Goal: Task Accomplishment & Management: Manage account settings

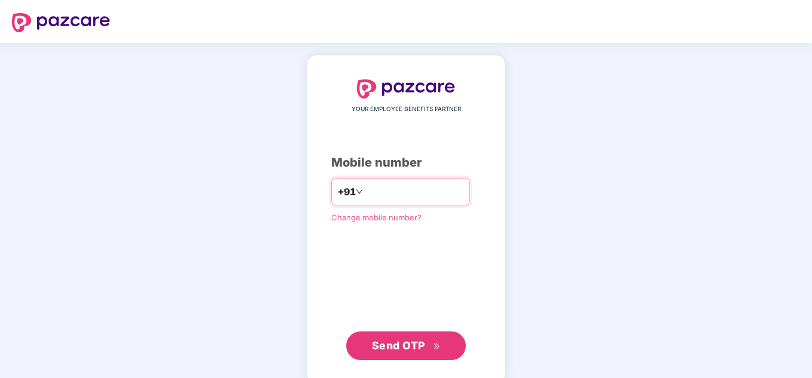
type input "*"
type input "**********"
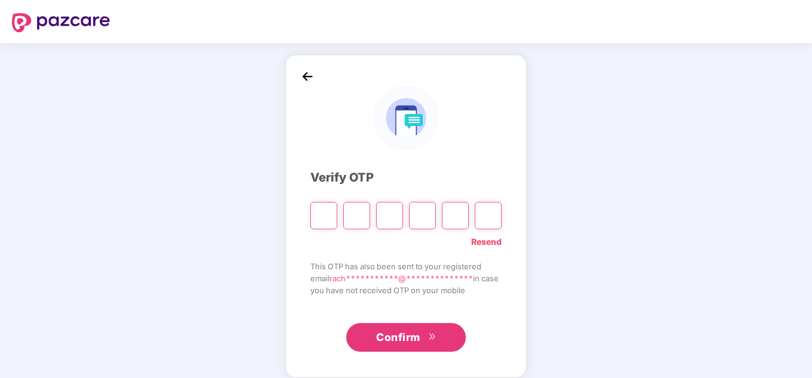
type input "*"
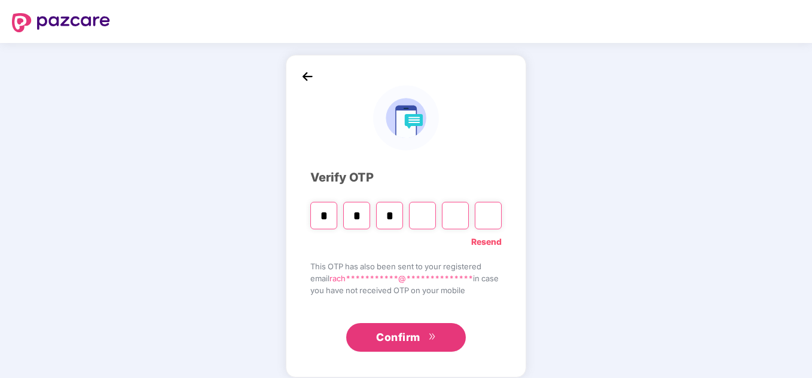
type input "*"
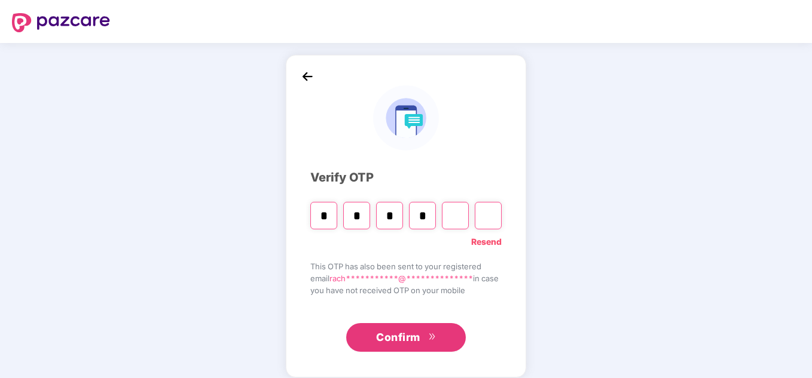
type input "*"
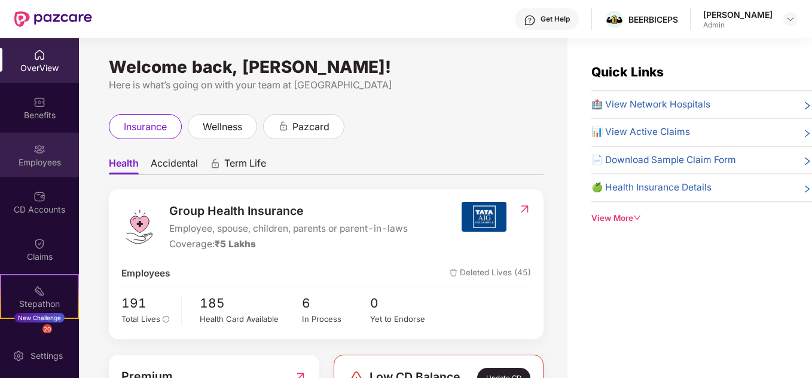
click at [50, 143] on div "Employees" at bounding box center [39, 155] width 79 height 45
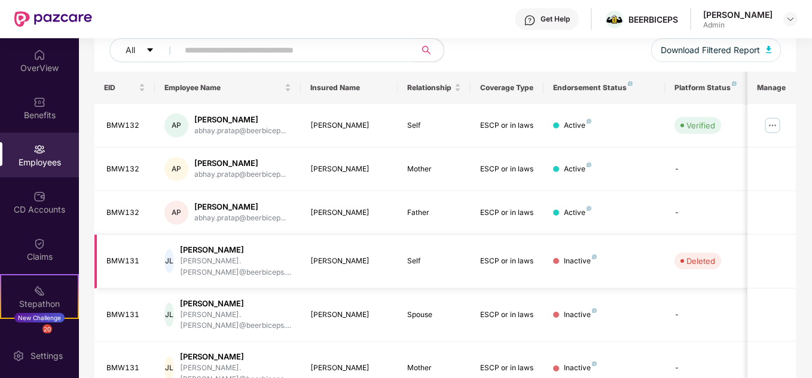
scroll to position [356, 0]
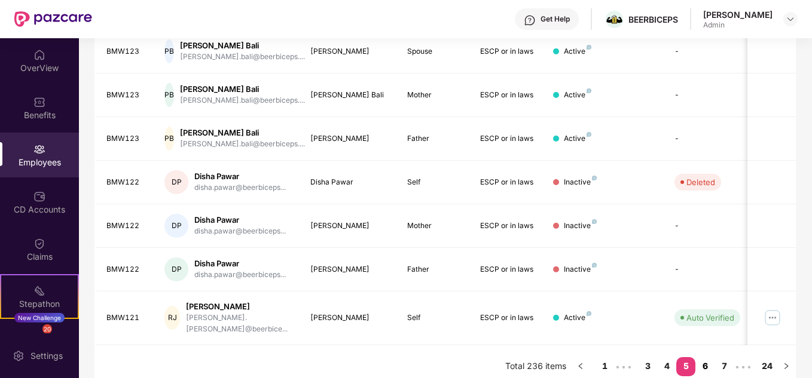
click at [710, 359] on link "6" at bounding box center [704, 367] width 19 height 18
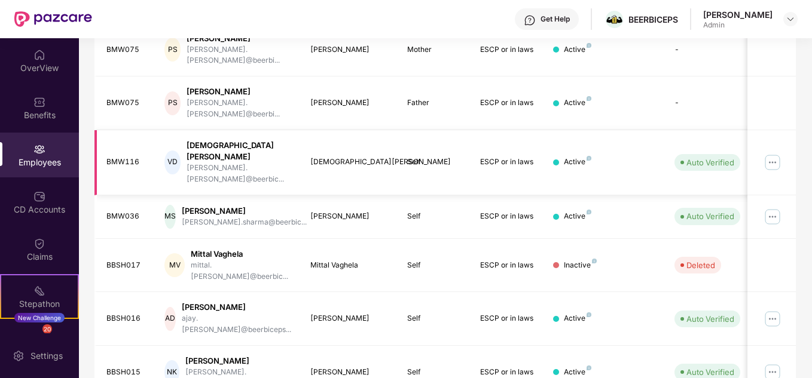
scroll to position [286, 0]
click at [770, 207] on img at bounding box center [772, 216] width 19 height 19
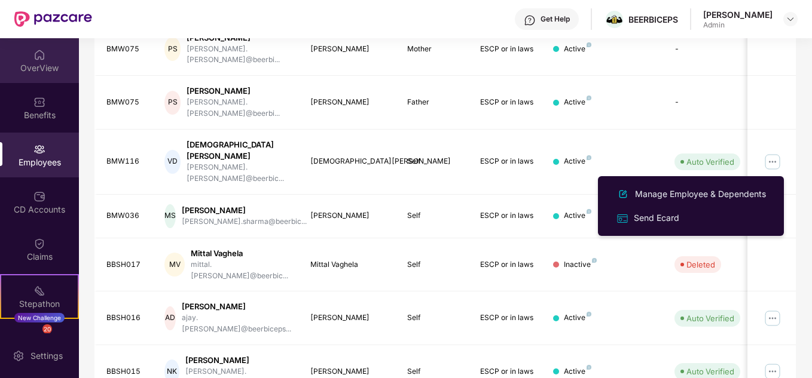
click at [33, 48] on div at bounding box center [39, 54] width 12 height 12
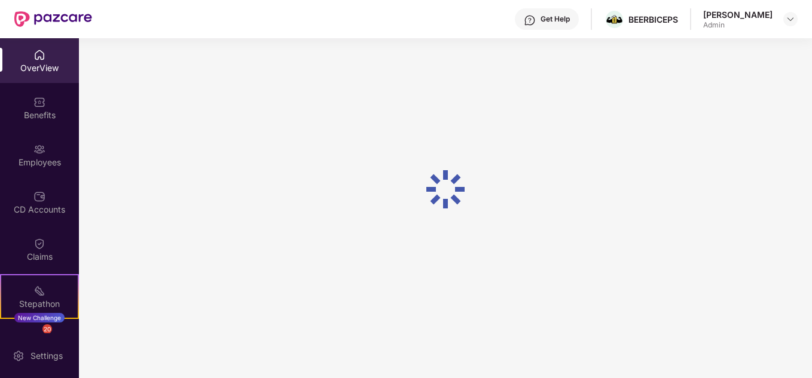
scroll to position [38, 0]
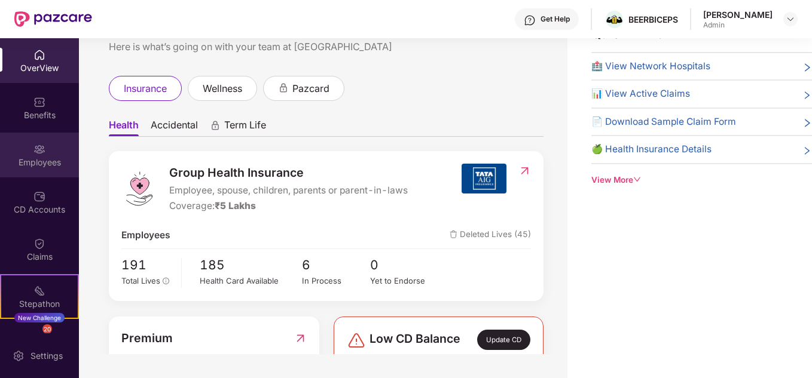
click at [22, 163] on div "Employees" at bounding box center [39, 163] width 79 height 12
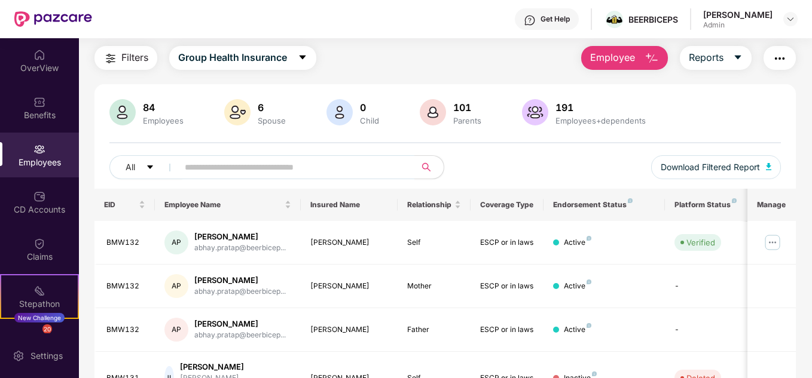
scroll to position [0, 0]
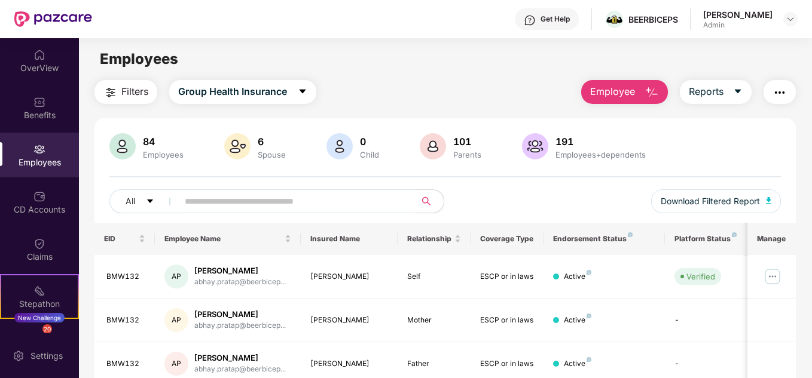
click at [236, 200] on input "text" at bounding box center [292, 202] width 215 height 18
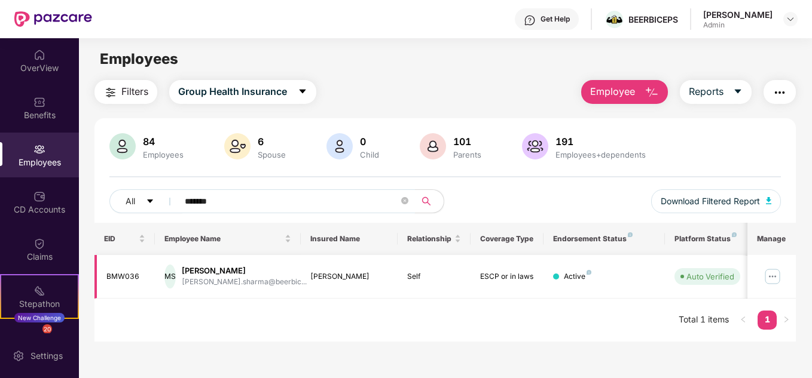
type input "*******"
click at [769, 277] on img at bounding box center [772, 276] width 19 height 19
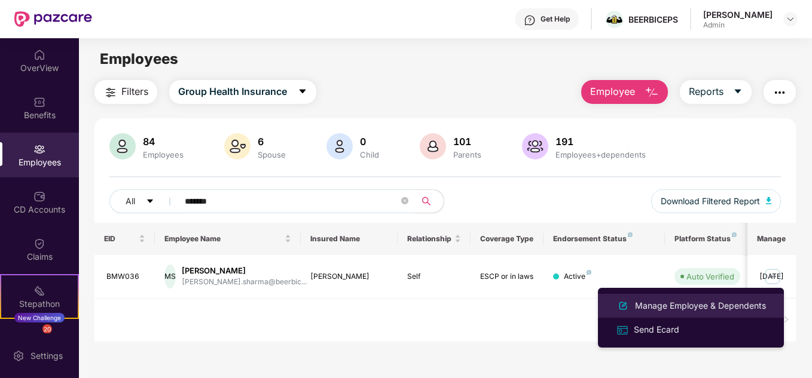
click at [736, 306] on div "Manage Employee & Dependents" at bounding box center [701, 306] width 136 height 13
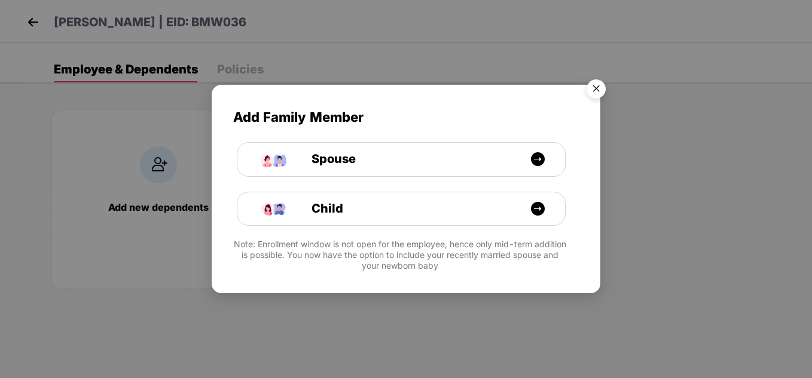
click at [592, 85] on img "Close" at bounding box center [595, 90] width 33 height 33
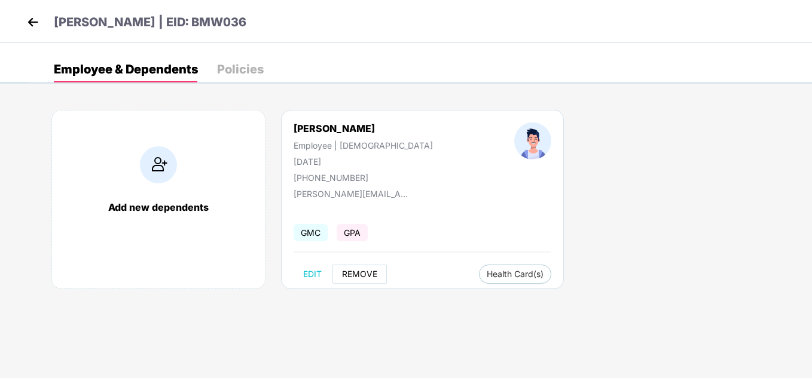
click at [352, 276] on span "REMOVE" at bounding box center [359, 275] width 35 height 10
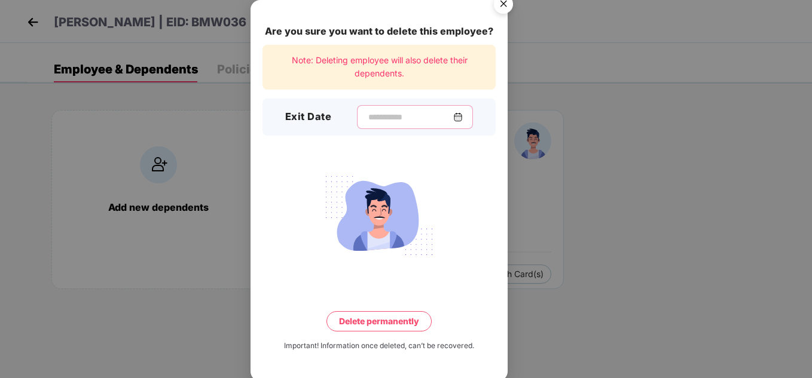
click at [383, 114] on input at bounding box center [410, 117] width 86 height 13
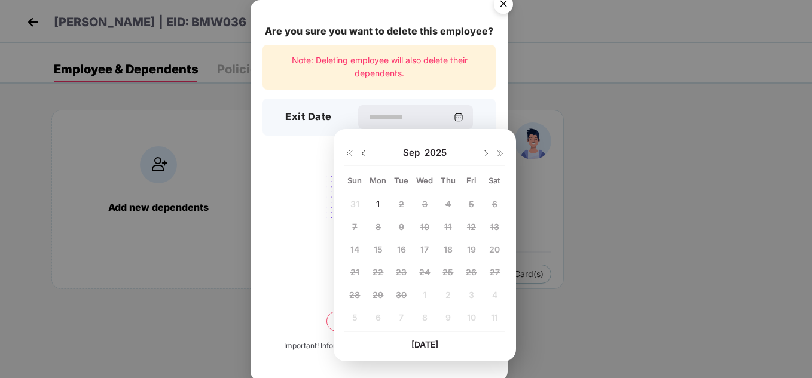
click at [378, 203] on span "1" at bounding box center [378, 204] width 4 height 10
type input "**********"
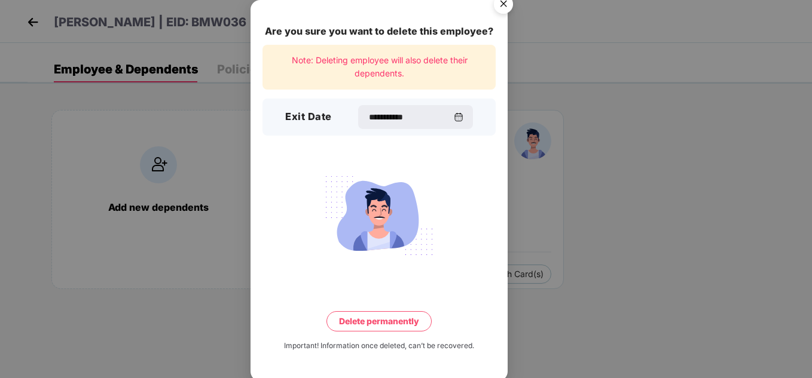
click at [378, 323] on button "Delete permanently" at bounding box center [378, 321] width 105 height 20
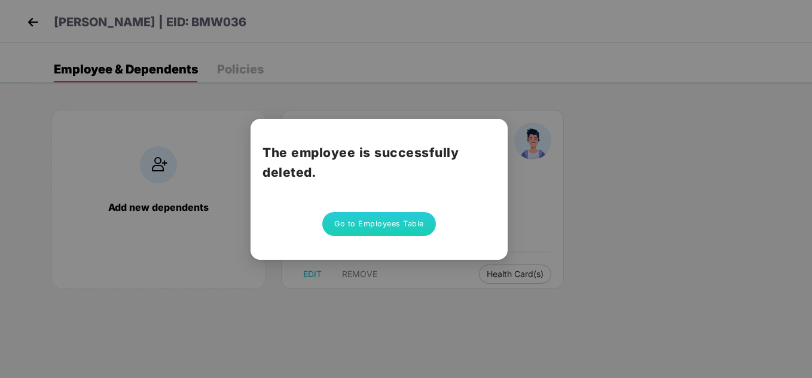
click at [412, 223] on button "Go to Employees Table" at bounding box center [379, 224] width 114 height 24
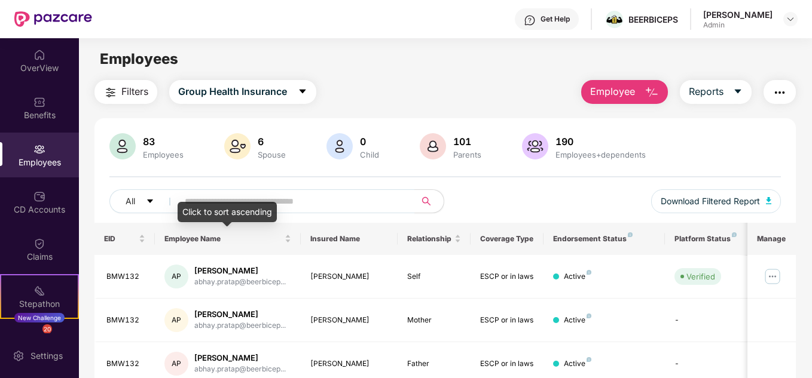
click at [237, 208] on div "Click to sort ascending" at bounding box center [227, 212] width 99 height 20
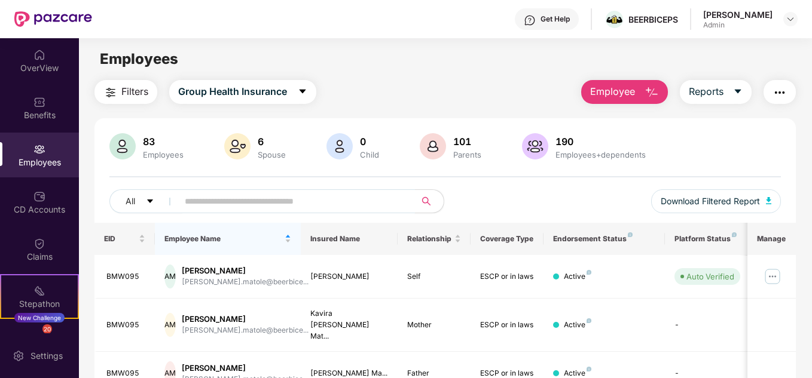
click at [307, 194] on input "text" at bounding box center [292, 202] width 215 height 18
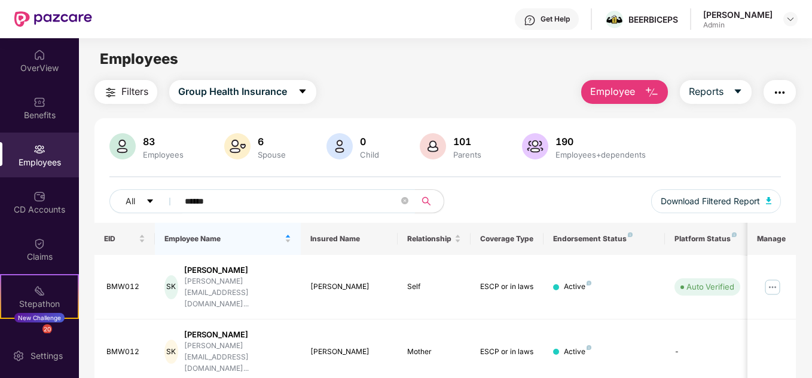
scroll to position [51, 0]
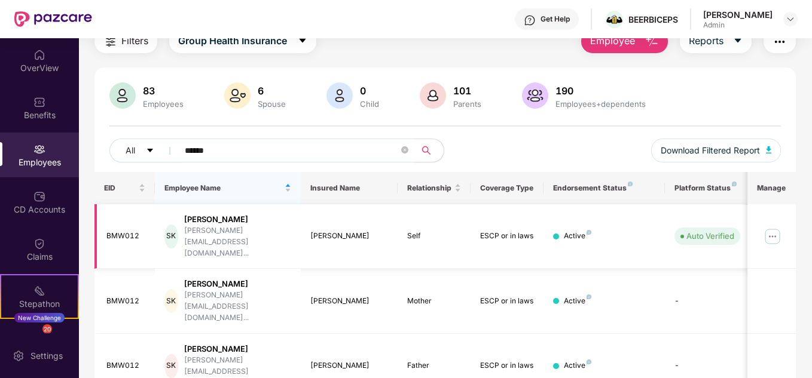
type input "******"
click at [773, 227] on img at bounding box center [772, 236] width 19 height 19
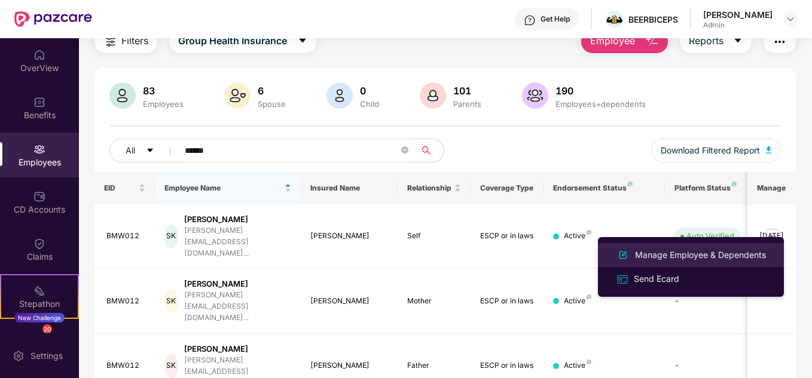
click at [661, 245] on li "Manage Employee & Dependents" at bounding box center [691, 255] width 186 height 24
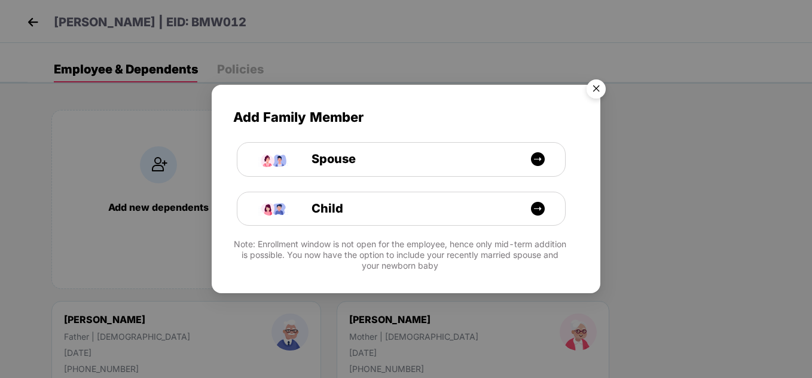
click at [603, 90] on img "Close" at bounding box center [595, 90] width 33 height 33
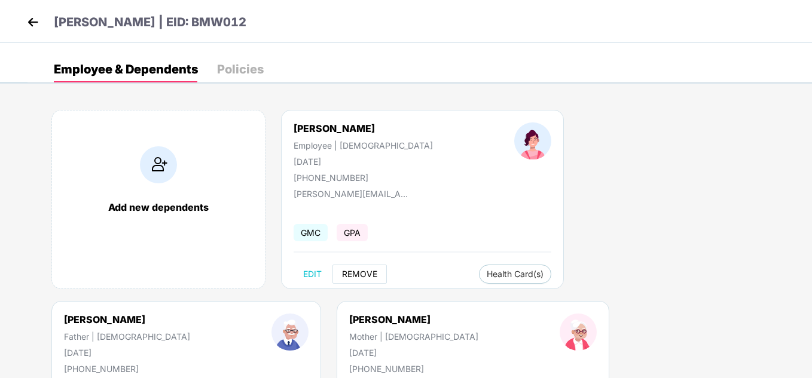
click at [359, 271] on span "REMOVE" at bounding box center [359, 275] width 35 height 10
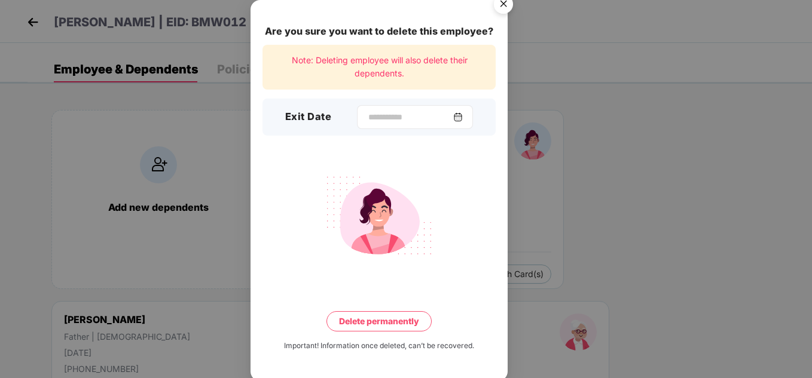
click at [364, 127] on div at bounding box center [415, 117] width 116 height 24
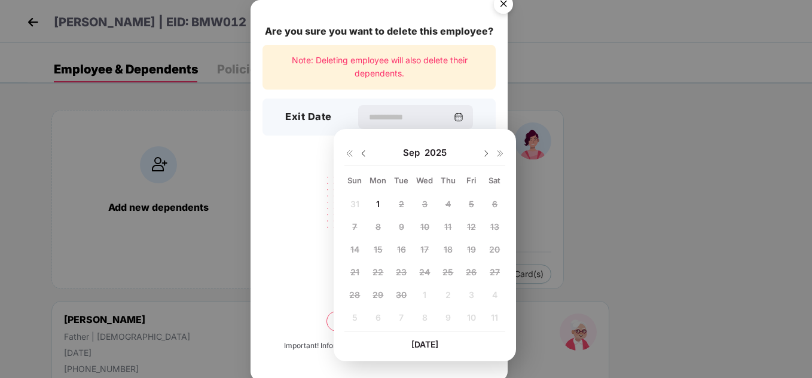
click at [377, 207] on span "1" at bounding box center [378, 204] width 4 height 10
type input "**********"
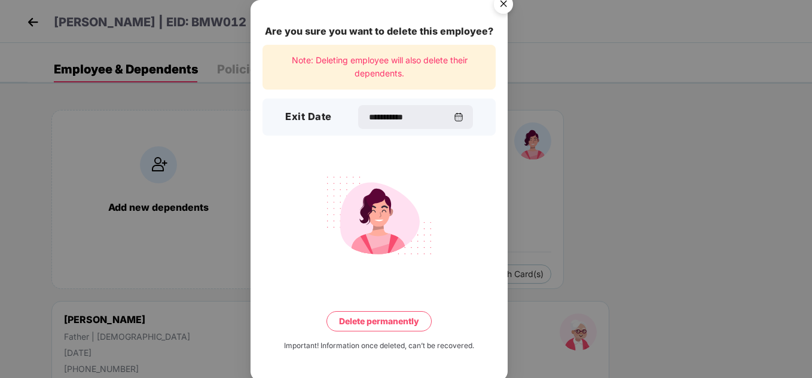
click at [369, 322] on button "Delete permanently" at bounding box center [378, 321] width 105 height 20
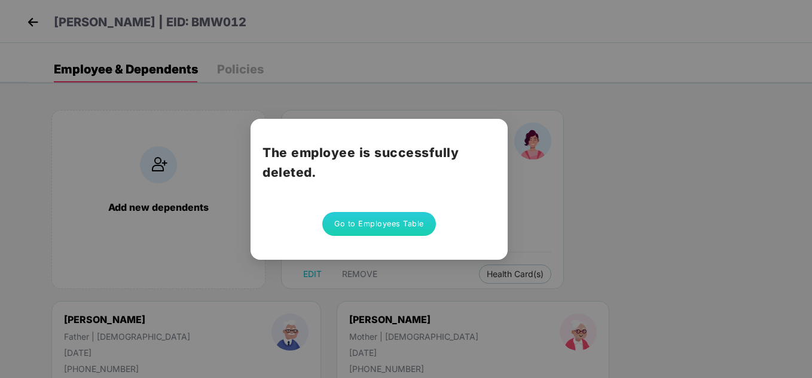
click at [364, 216] on button "Go to Employees Table" at bounding box center [379, 224] width 114 height 24
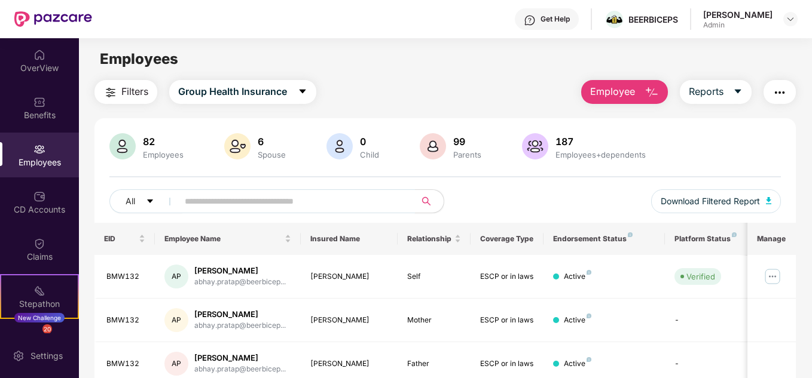
click at [314, 196] on input "text" at bounding box center [292, 202] width 215 height 18
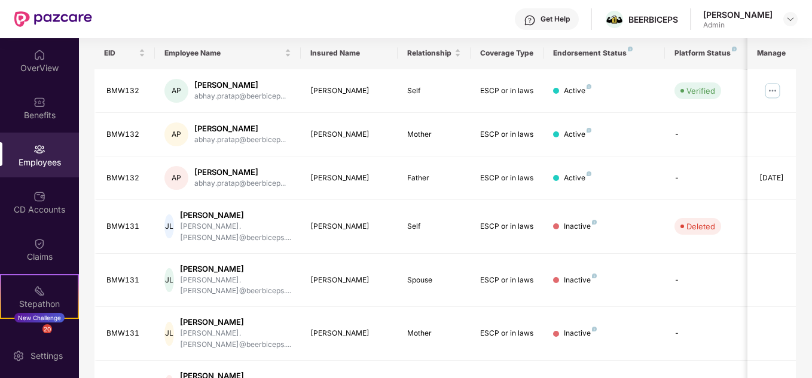
scroll to position [0, 0]
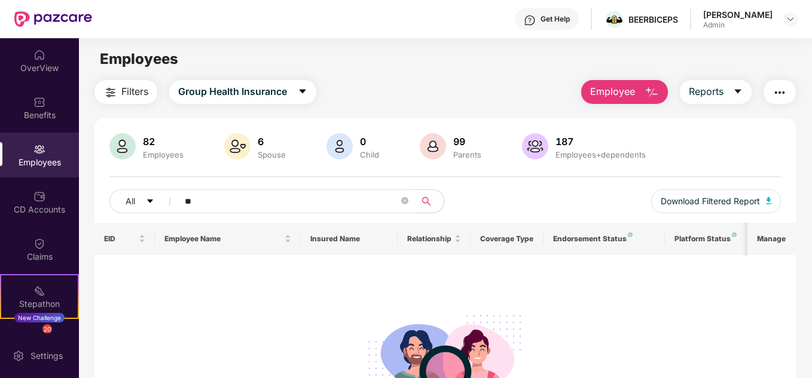
type input "*"
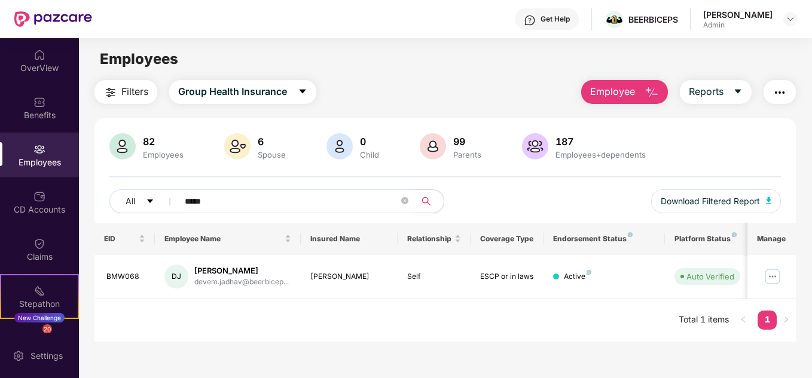
scroll to position [38, 0]
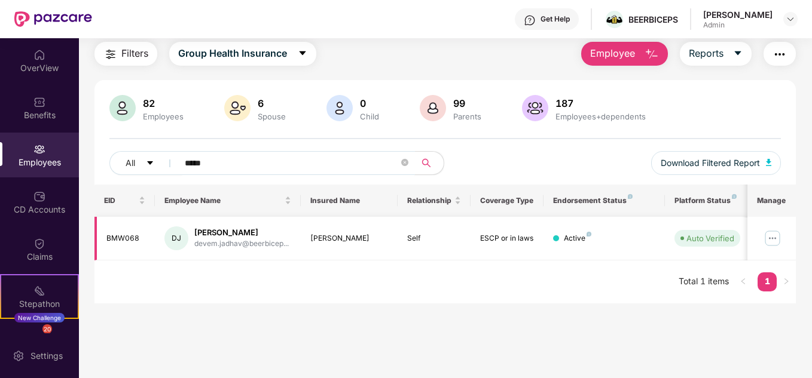
type input "*****"
click at [774, 244] on img at bounding box center [772, 238] width 19 height 19
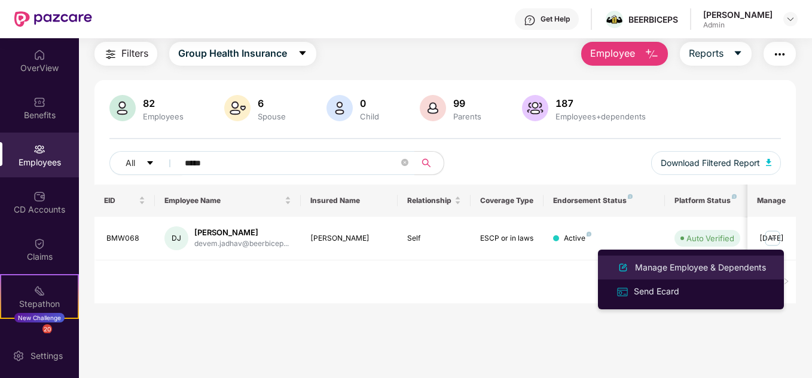
click at [648, 271] on div "Manage Employee & Dependents" at bounding box center [701, 267] width 136 height 13
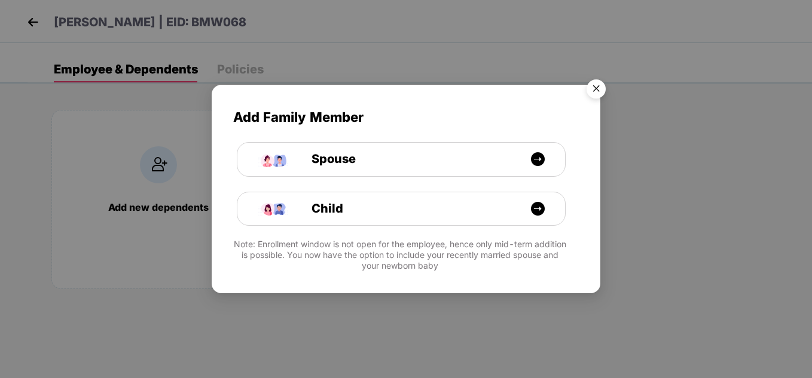
click at [600, 85] on img "Close" at bounding box center [595, 90] width 33 height 33
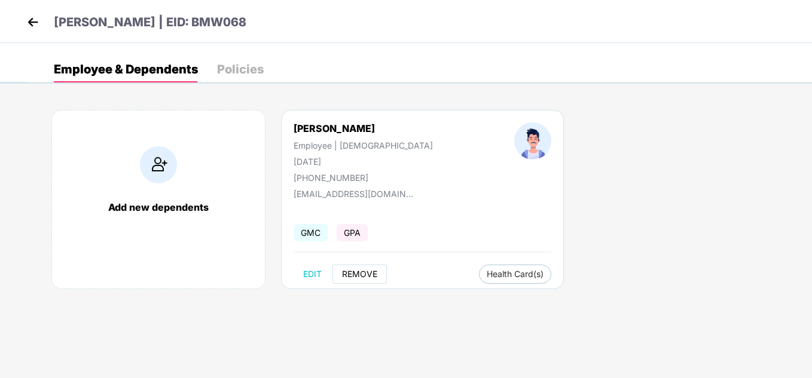
click at [350, 268] on button "REMOVE" at bounding box center [359, 274] width 54 height 19
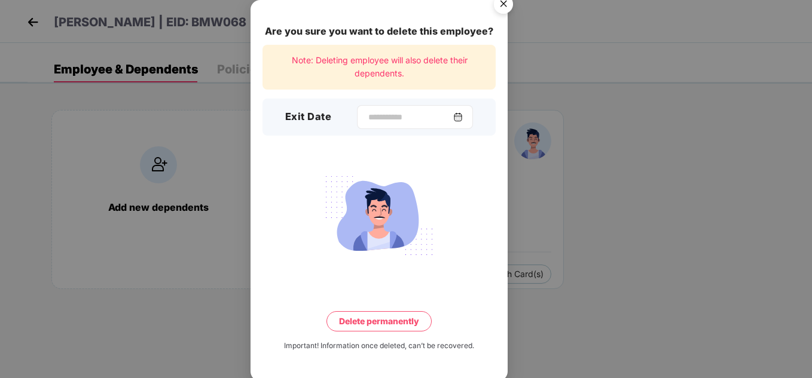
click at [362, 126] on div at bounding box center [415, 117] width 116 height 24
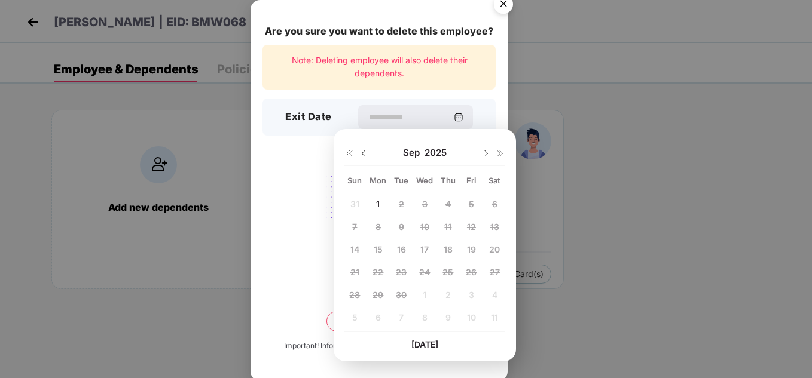
click at [382, 202] on div "1" at bounding box center [378, 204] width 18 height 18
type input "**********"
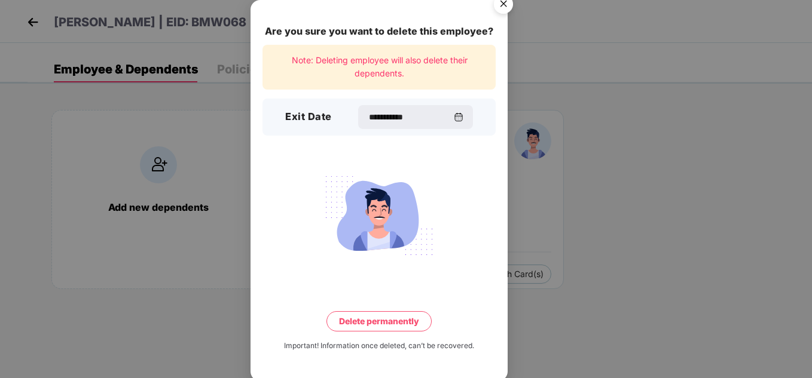
click at [383, 322] on button "Delete permanently" at bounding box center [378, 321] width 105 height 20
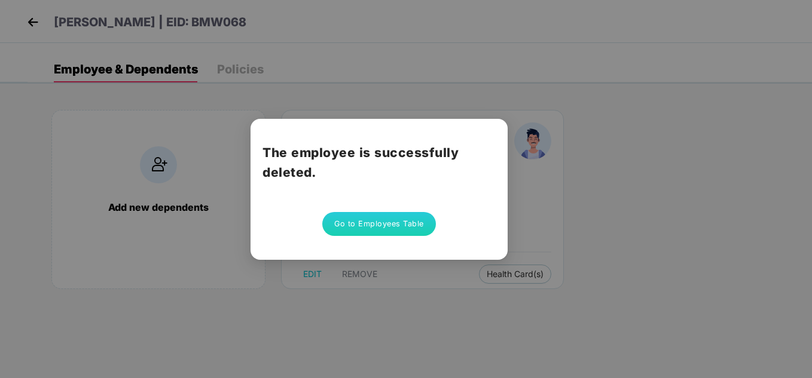
click at [389, 224] on button "Go to Employees Table" at bounding box center [379, 224] width 114 height 24
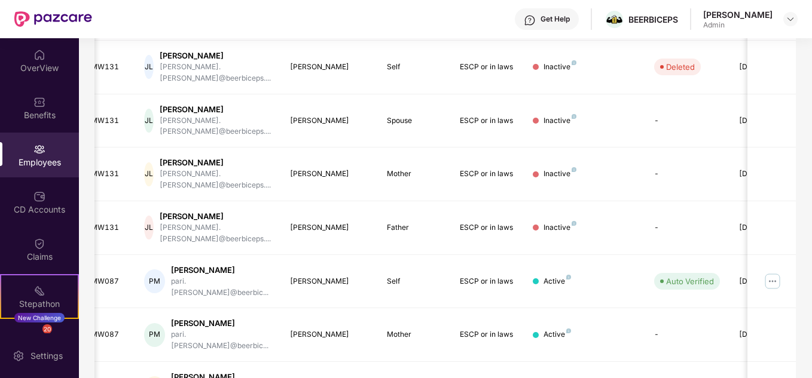
scroll to position [356, 0]
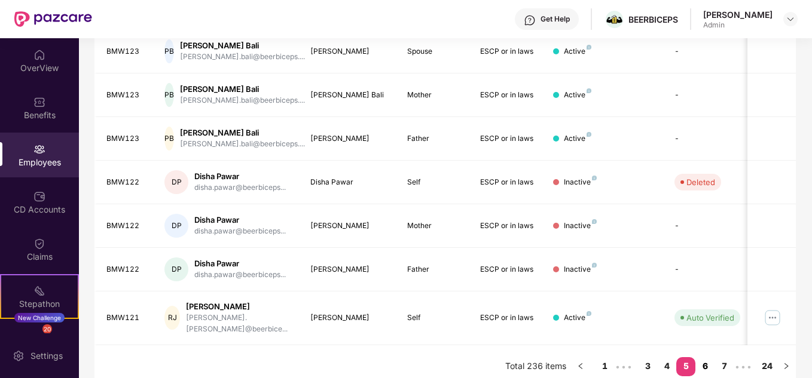
click at [701, 358] on link "6" at bounding box center [704, 367] width 19 height 18
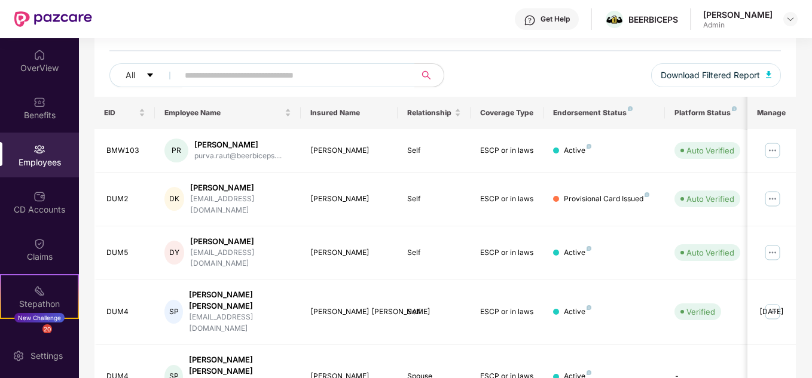
scroll to position [126, 0]
click at [771, 152] on img at bounding box center [772, 150] width 19 height 19
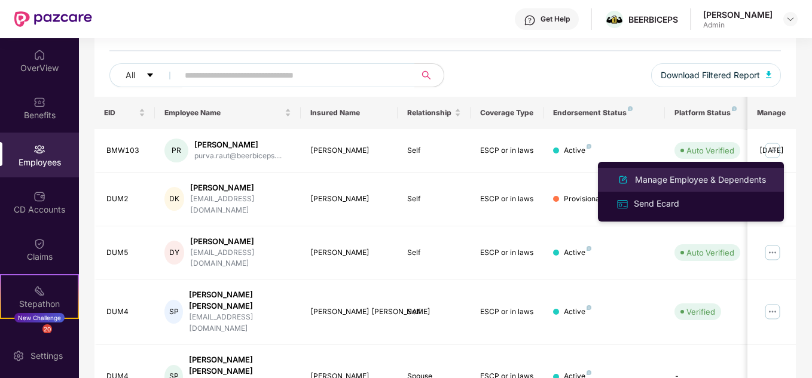
click at [698, 186] on div "Manage Employee & Dependents" at bounding box center [701, 179] width 136 height 13
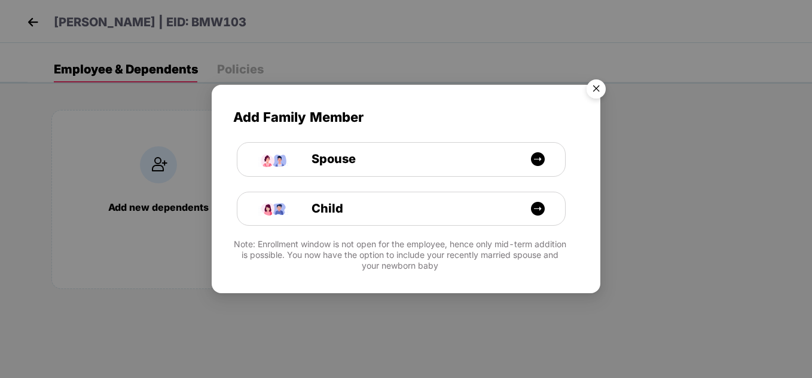
click at [598, 90] on img "Close" at bounding box center [595, 90] width 33 height 33
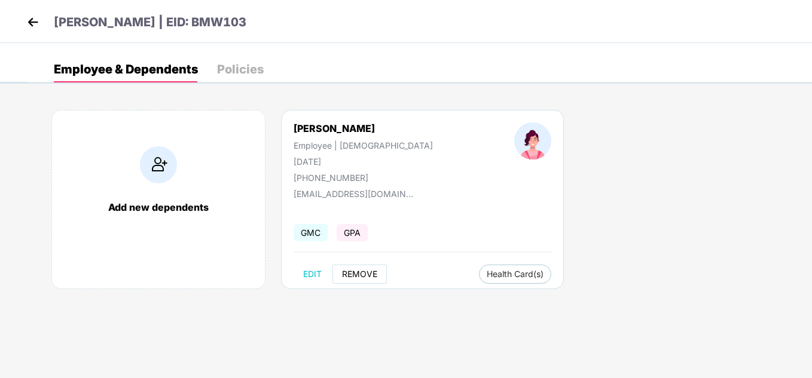
click at [353, 283] on button "REMOVE" at bounding box center [359, 274] width 54 height 19
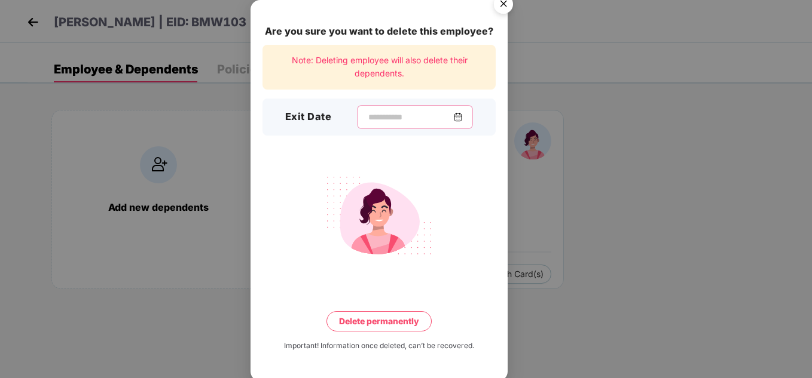
click at [367, 114] on input at bounding box center [410, 117] width 86 height 13
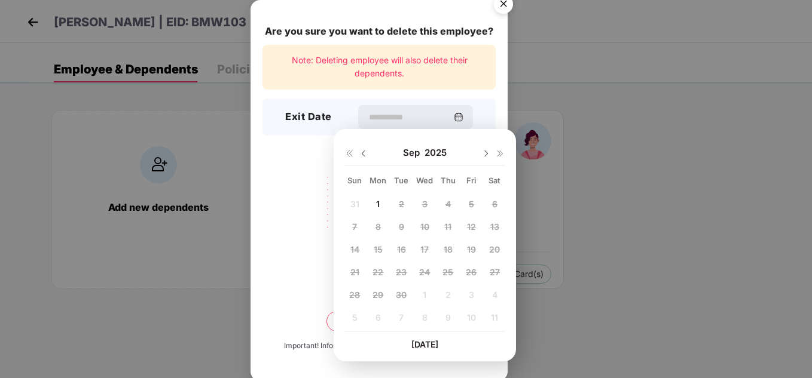
click at [381, 198] on div "1" at bounding box center [378, 204] width 18 height 18
type input "**********"
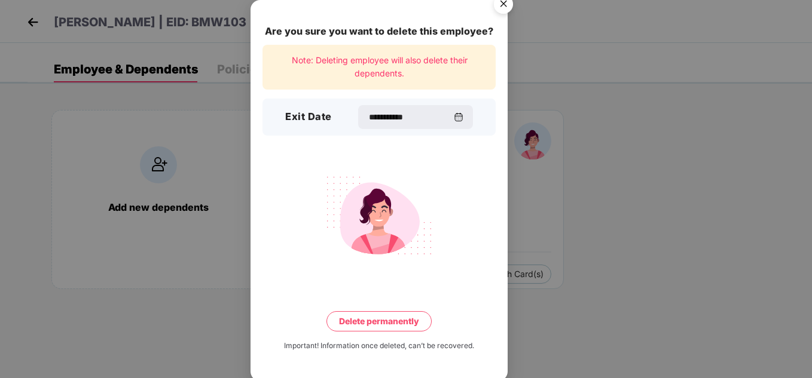
click at [353, 327] on button "Delete permanently" at bounding box center [378, 321] width 105 height 20
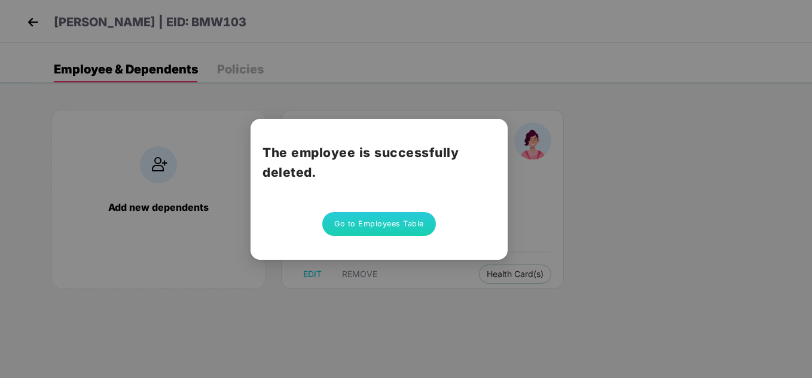
click at [359, 230] on button "Go to Employees Table" at bounding box center [379, 224] width 114 height 24
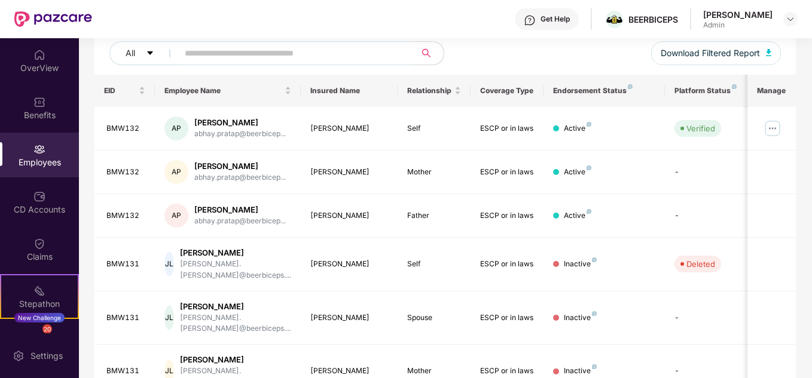
scroll to position [356, 0]
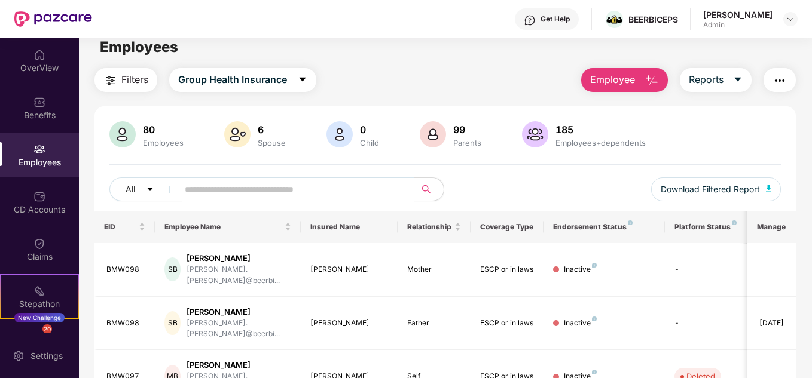
scroll to position [0, 0]
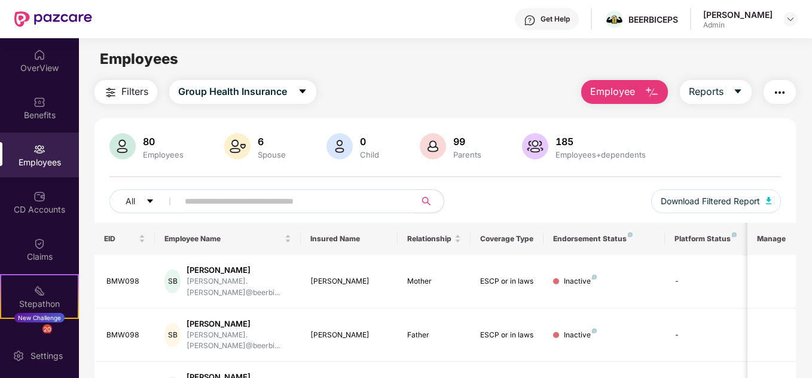
click at [288, 187] on div "80 Employees 6 Spouse 0 Child [DEMOGRAPHIC_DATA] Parents 185 Employees+dependen…" at bounding box center [445, 178] width 702 height 90
click at [267, 208] on input "text" at bounding box center [292, 202] width 215 height 18
type input "*"
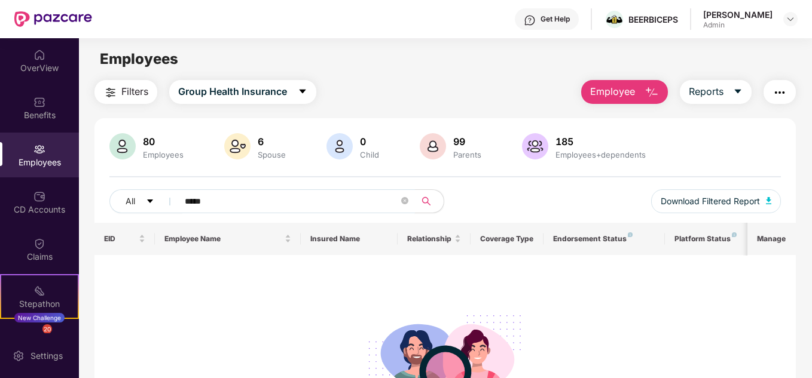
scroll to position [4, 0]
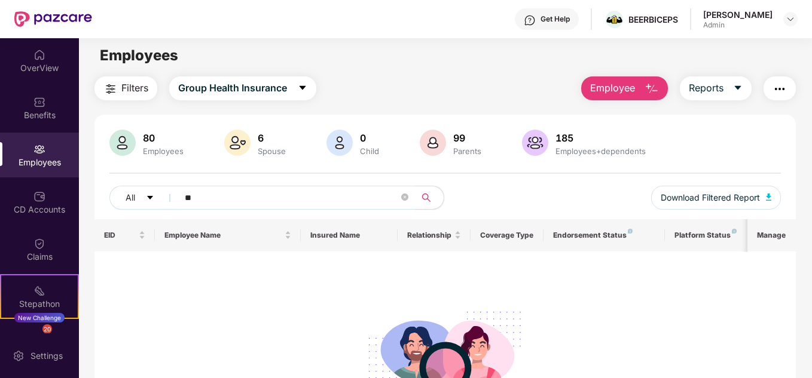
type input "*"
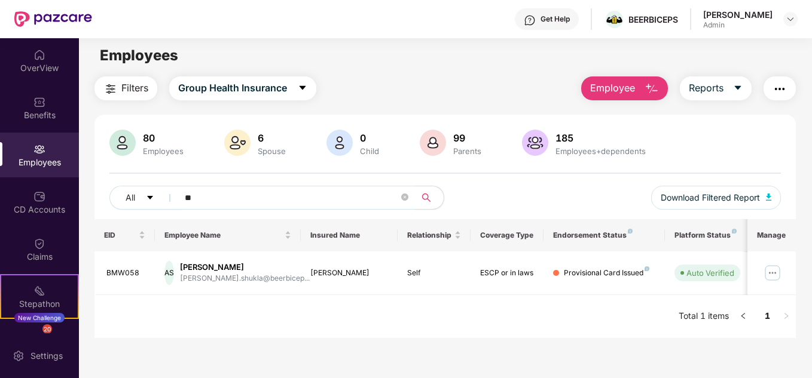
type input "*"
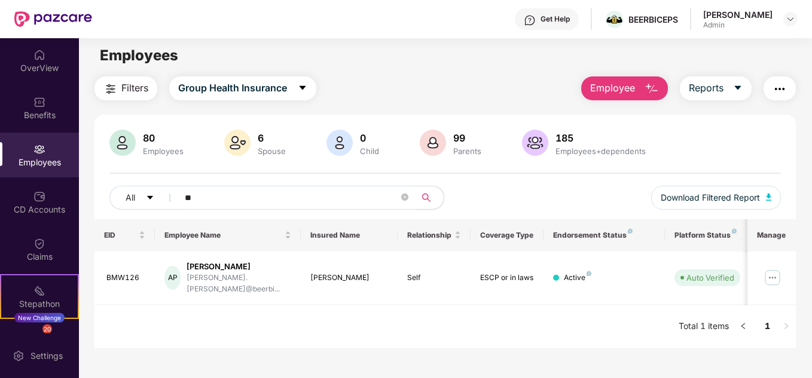
type input "*"
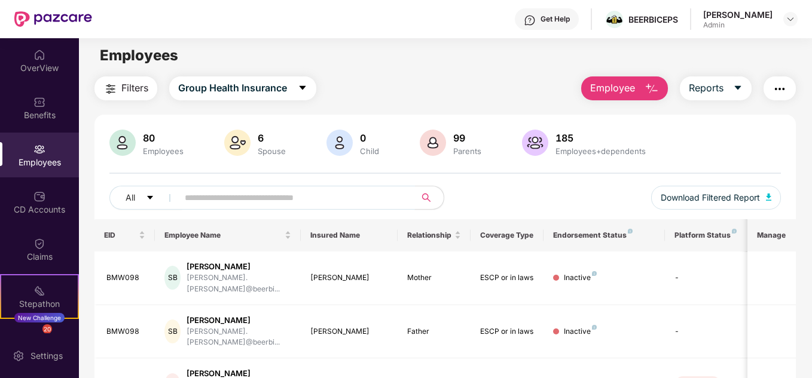
click at [122, 145] on img at bounding box center [122, 143] width 26 height 26
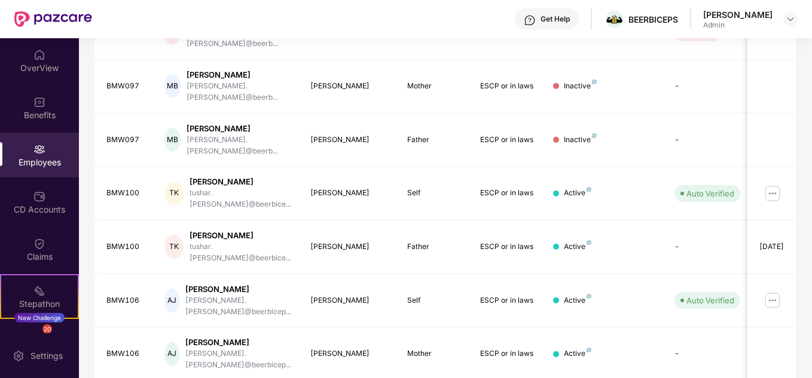
scroll to position [0, 0]
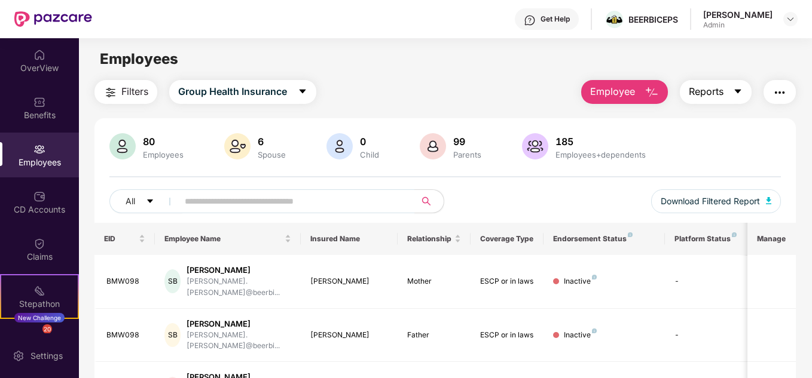
click at [742, 89] on icon "caret-down" at bounding box center [738, 92] width 10 height 10
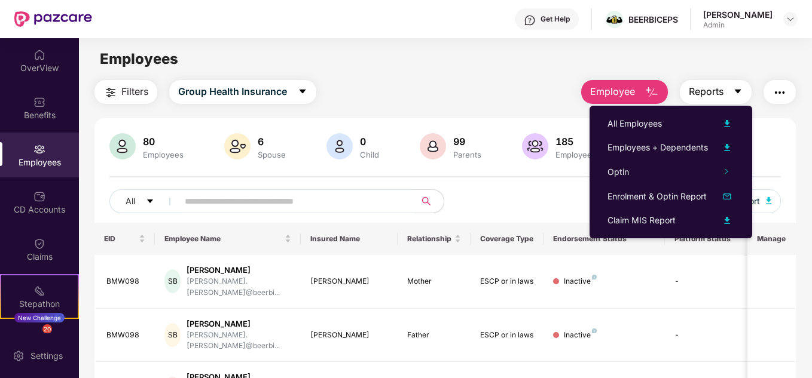
click at [742, 89] on icon "caret-down" at bounding box center [738, 92] width 10 height 10
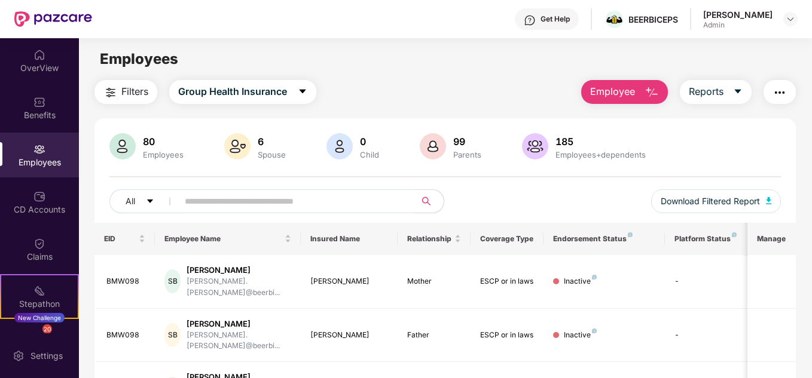
click at [790, 94] on button "button" at bounding box center [779, 92] width 32 height 24
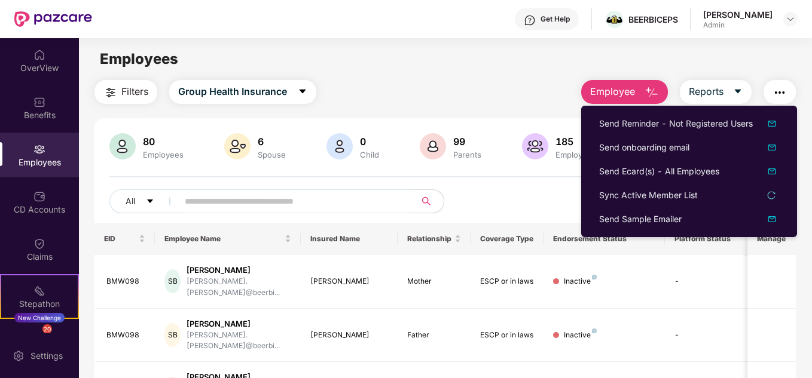
click at [790, 94] on button "button" at bounding box center [779, 92] width 32 height 24
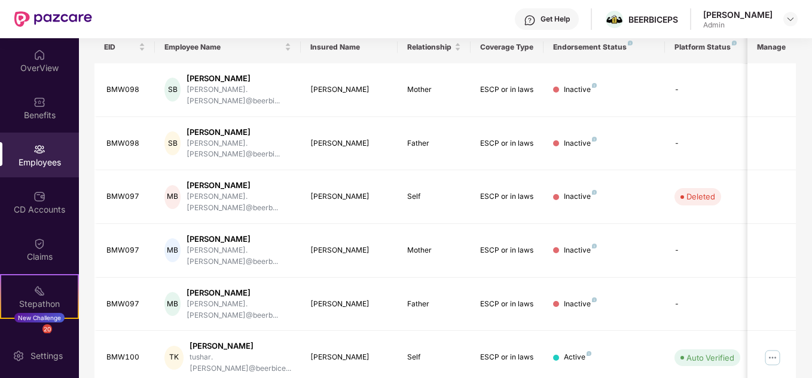
scroll to position [356, 0]
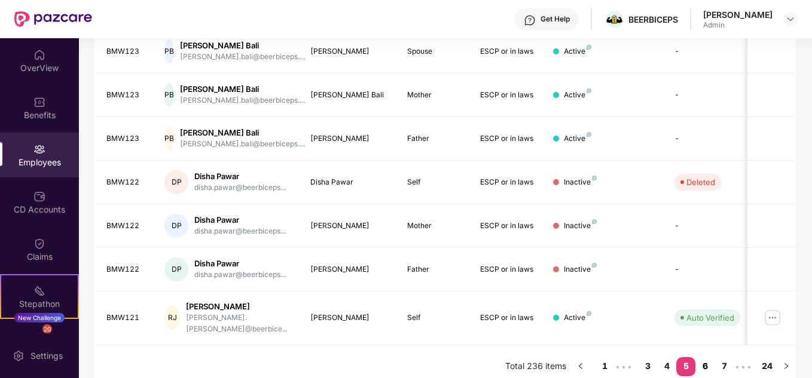
click at [705, 358] on link "6" at bounding box center [704, 367] width 19 height 18
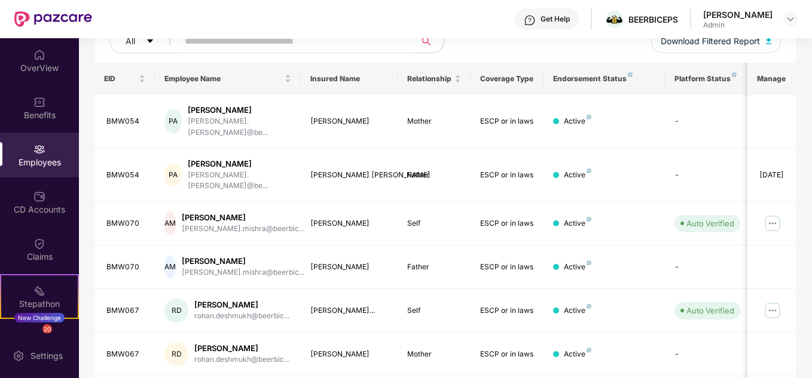
scroll to position [386, 0]
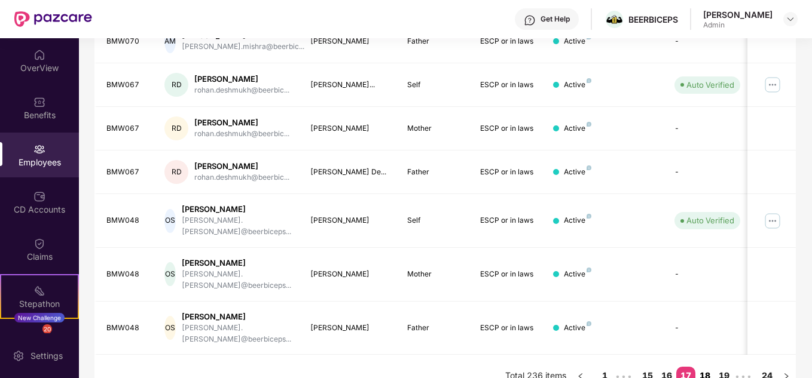
click at [703, 367] on link "18" at bounding box center [704, 376] width 19 height 18
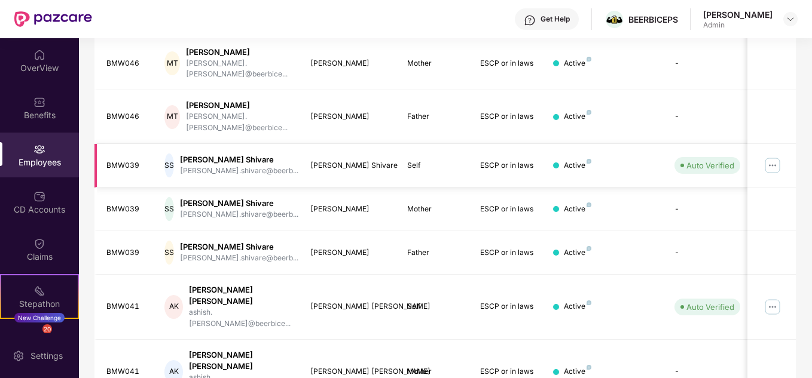
scroll to position [356, 0]
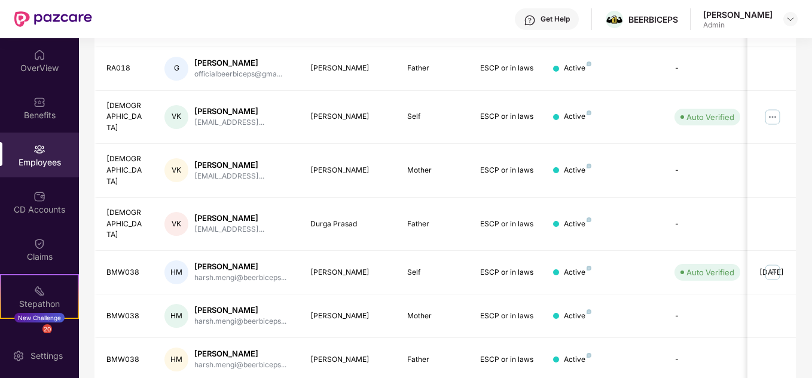
scroll to position [348, 0]
click at [777, 264] on img at bounding box center [772, 273] width 19 height 19
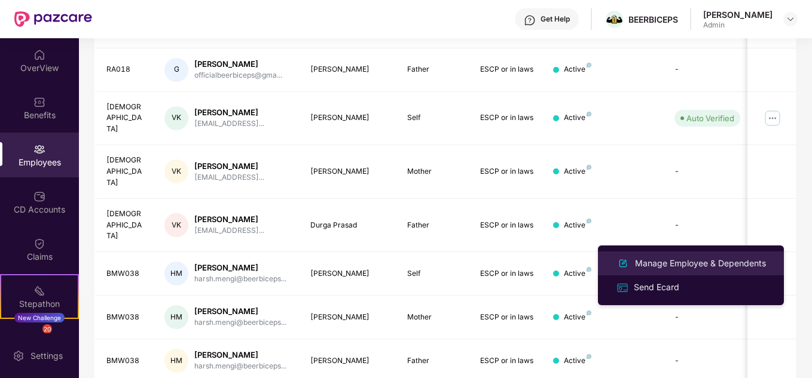
click at [680, 268] on div "Manage Employee & Dependents" at bounding box center [701, 263] width 136 height 13
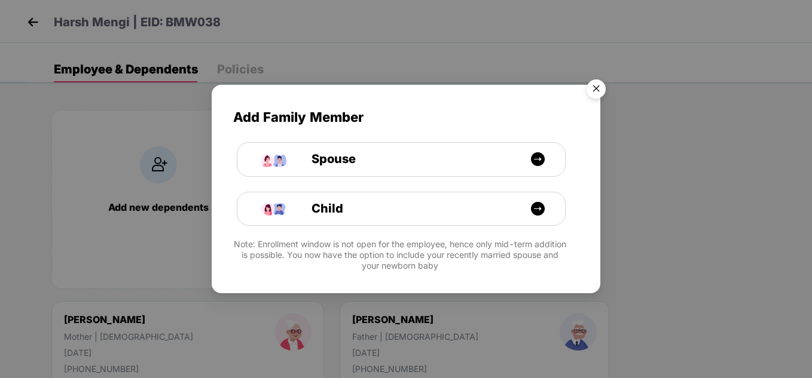
click at [601, 89] on img "Close" at bounding box center [595, 90] width 33 height 33
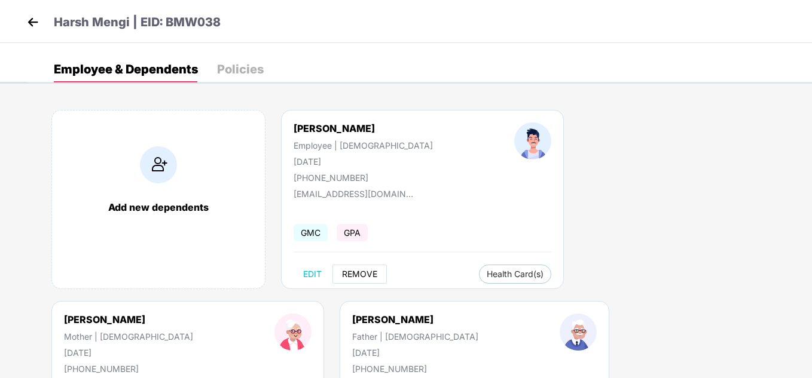
click at [362, 272] on span "REMOVE" at bounding box center [359, 275] width 35 height 10
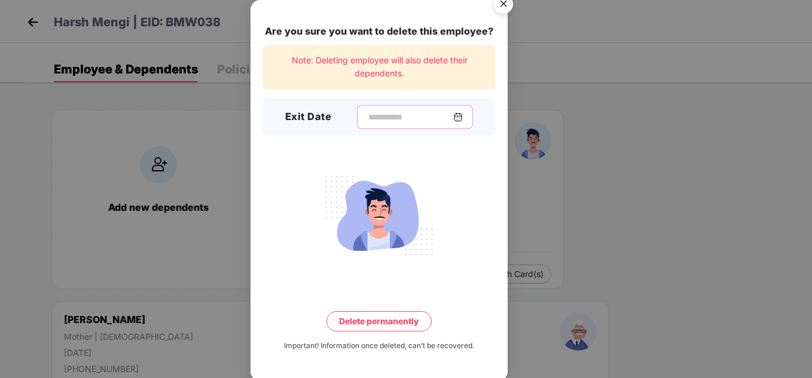
click at [386, 121] on input at bounding box center [410, 117] width 86 height 13
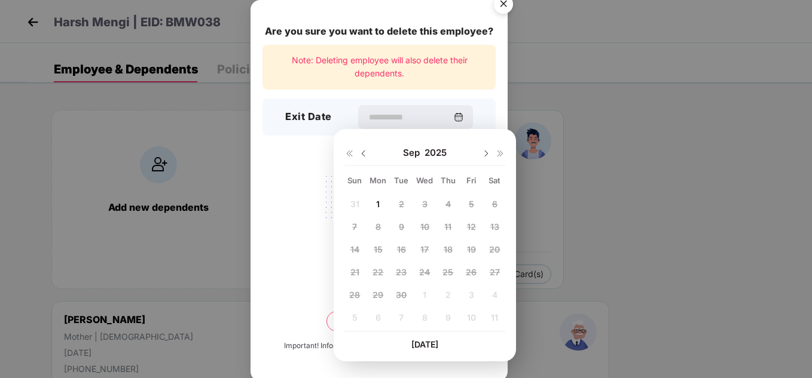
click at [384, 201] on div "1" at bounding box center [378, 204] width 18 height 18
type input "**********"
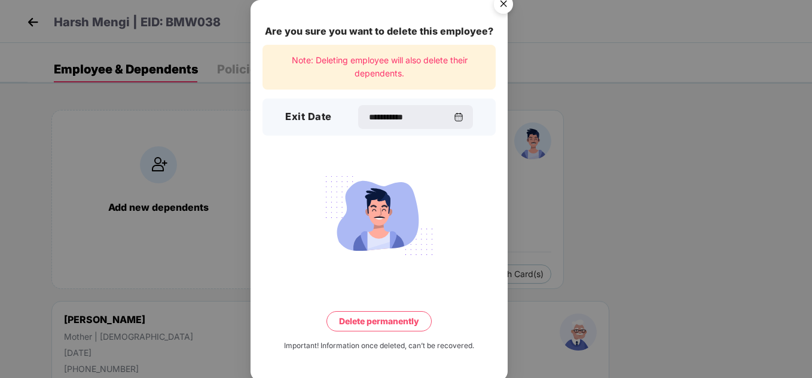
click at [375, 325] on button "Delete permanently" at bounding box center [378, 321] width 105 height 20
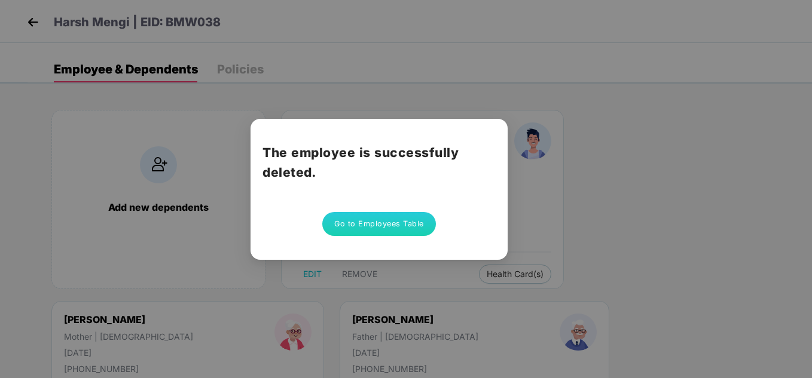
click at [384, 231] on button "Go to Employees Table" at bounding box center [379, 224] width 114 height 24
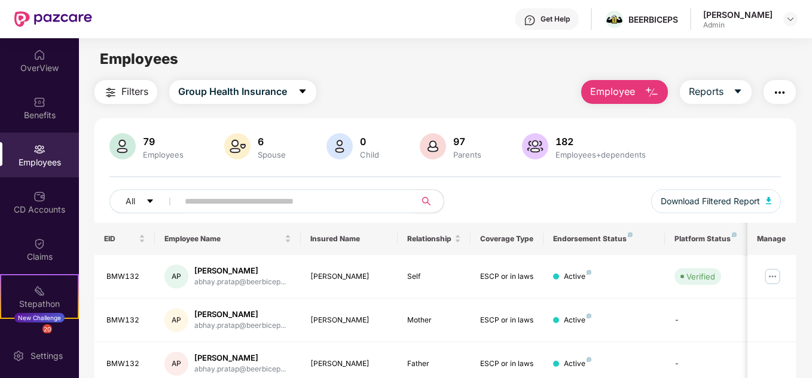
scroll to position [356, 0]
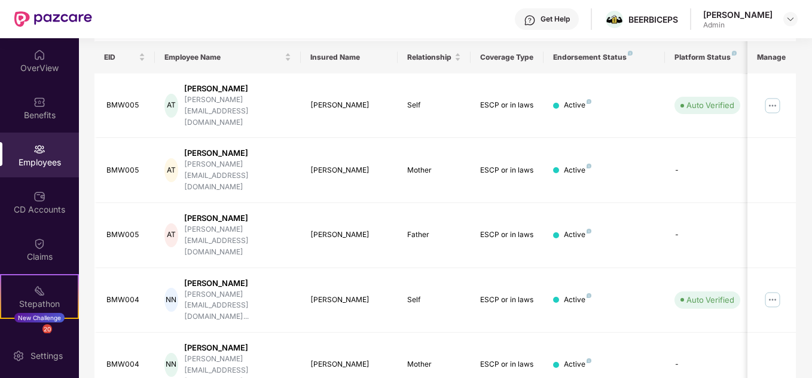
scroll to position [178, 0]
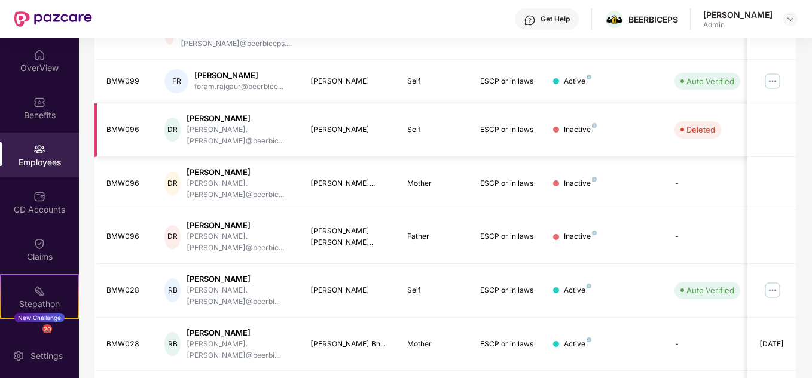
scroll to position [336, 0]
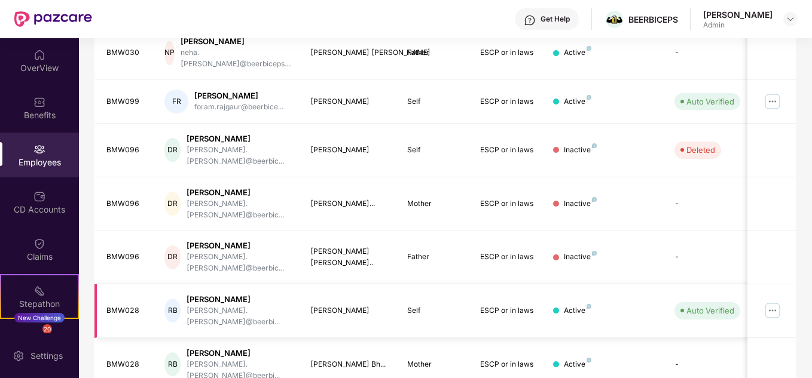
click at [771, 301] on img at bounding box center [772, 310] width 19 height 19
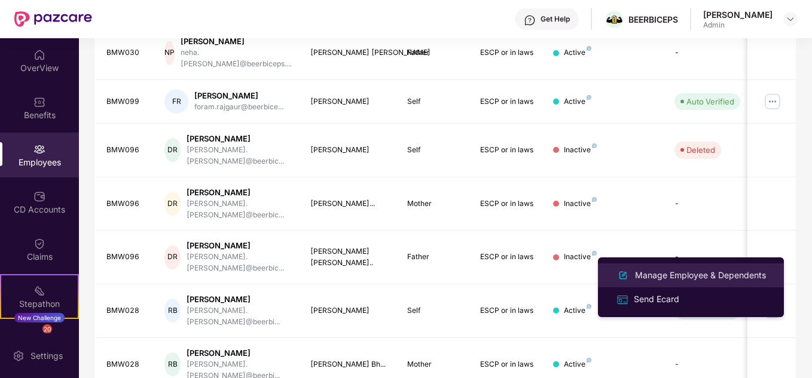
click at [683, 277] on div "Manage Employee & Dependents" at bounding box center [701, 275] width 136 height 13
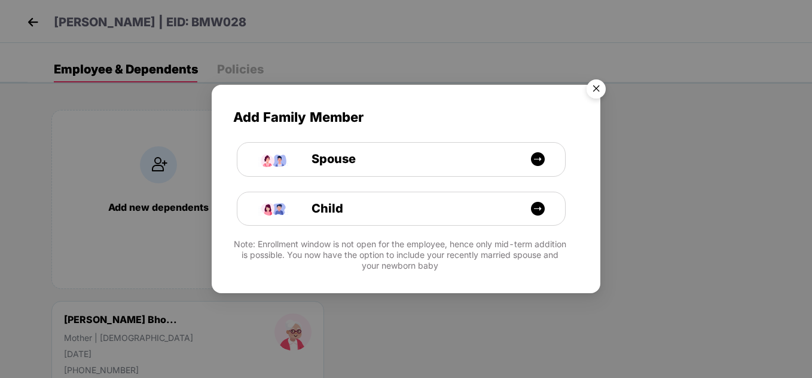
click at [603, 87] on img "Close" at bounding box center [595, 90] width 33 height 33
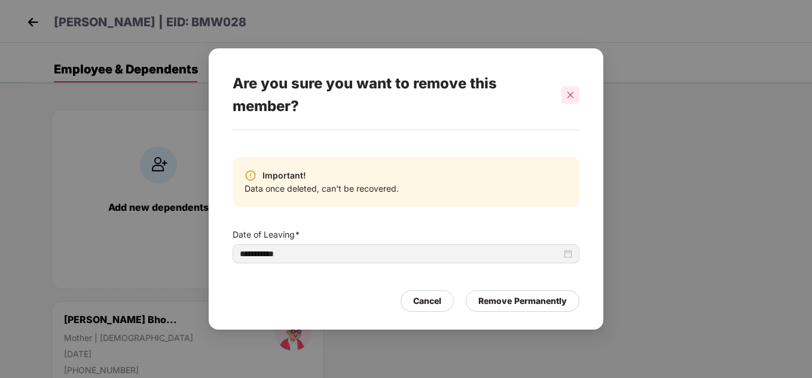
click at [564, 97] on div at bounding box center [570, 95] width 18 height 18
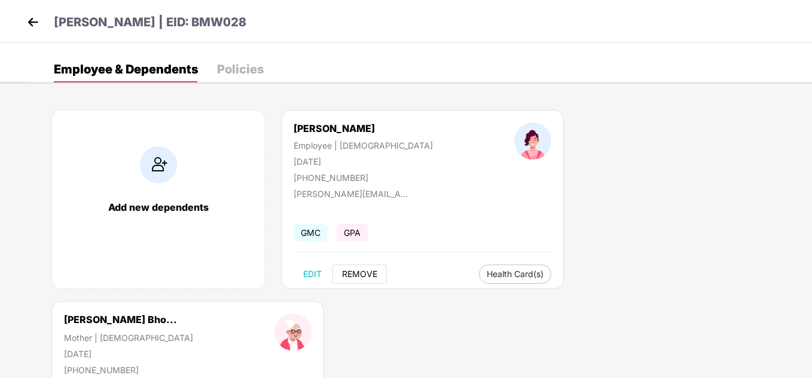
click at [373, 275] on span "REMOVE" at bounding box center [359, 275] width 35 height 10
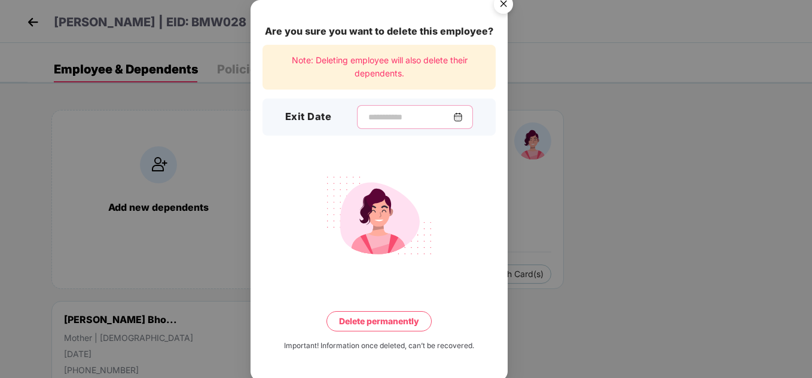
click at [373, 115] on input at bounding box center [410, 117] width 86 height 13
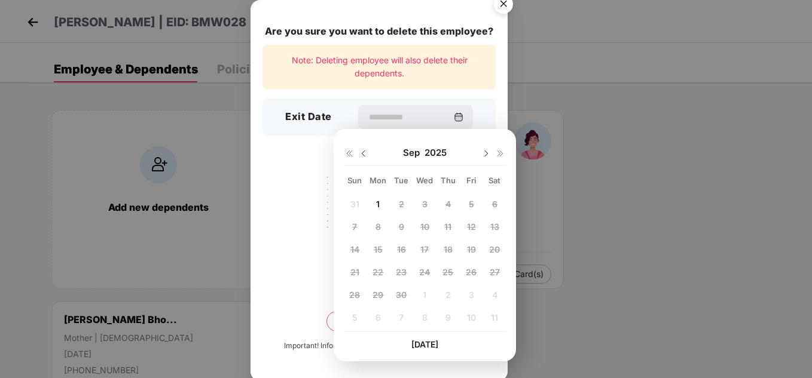
click at [383, 204] on div "1" at bounding box center [378, 204] width 18 height 18
type input "**********"
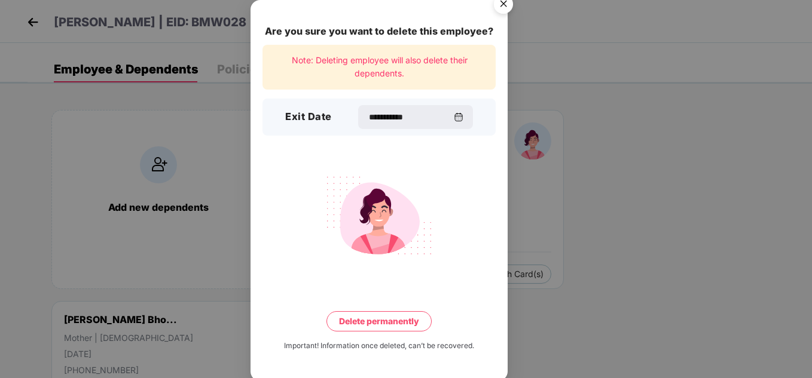
click at [392, 325] on button "Delete permanently" at bounding box center [378, 321] width 105 height 20
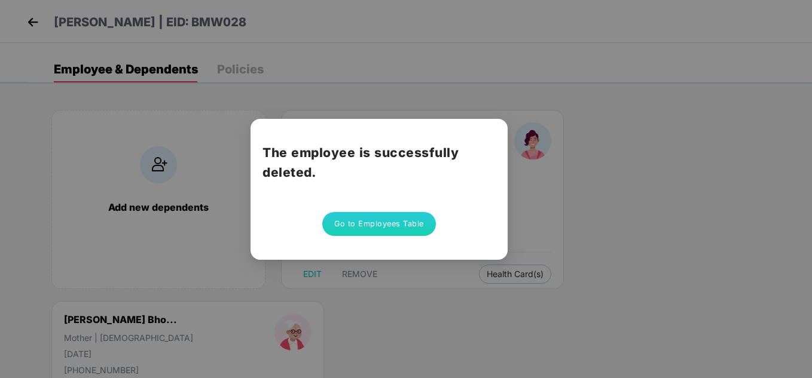
click at [380, 227] on button "Go to Employees Table" at bounding box center [379, 224] width 114 height 24
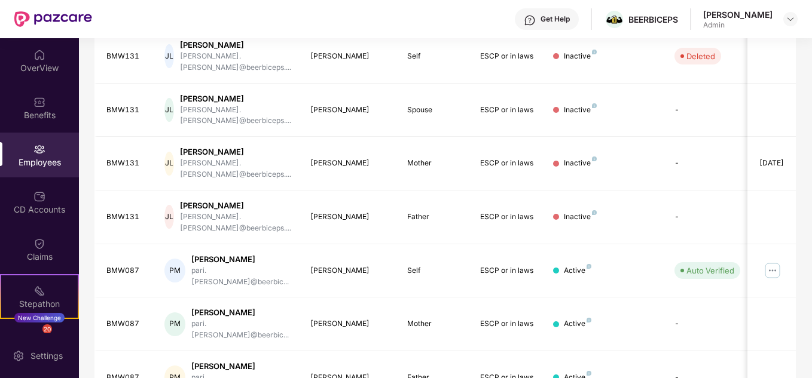
scroll to position [0, 0]
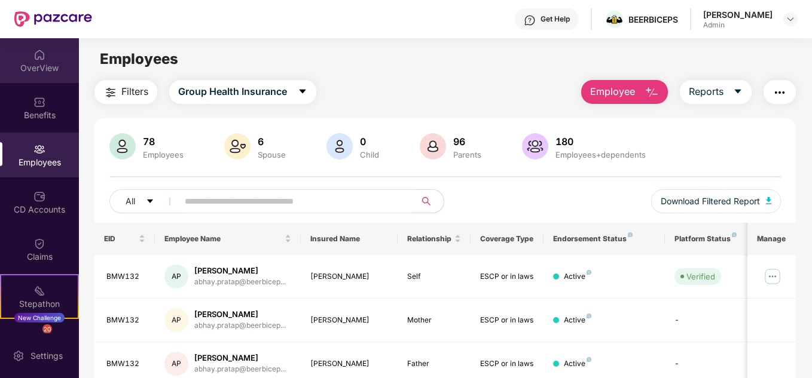
click at [20, 55] on div "OverView" at bounding box center [39, 60] width 79 height 45
